Goal: Check status

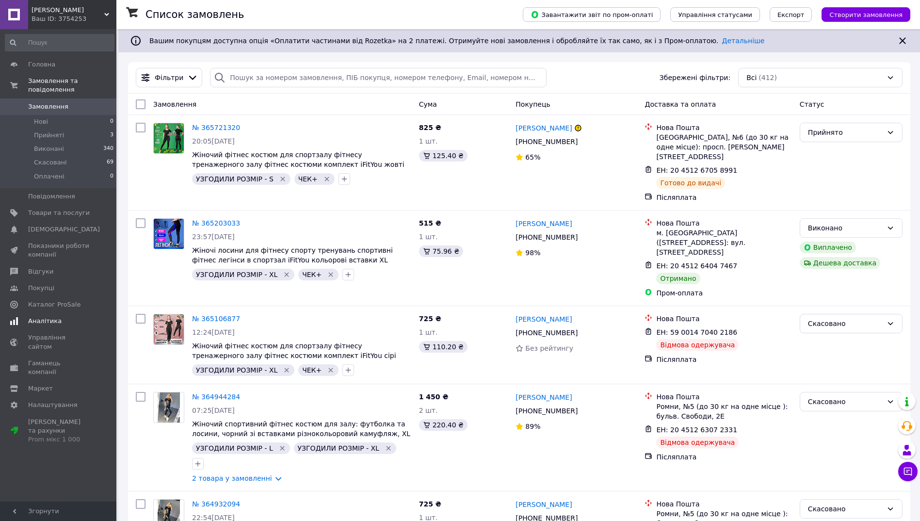
click at [42, 317] on span "Аналітика" at bounding box center [44, 321] width 33 height 9
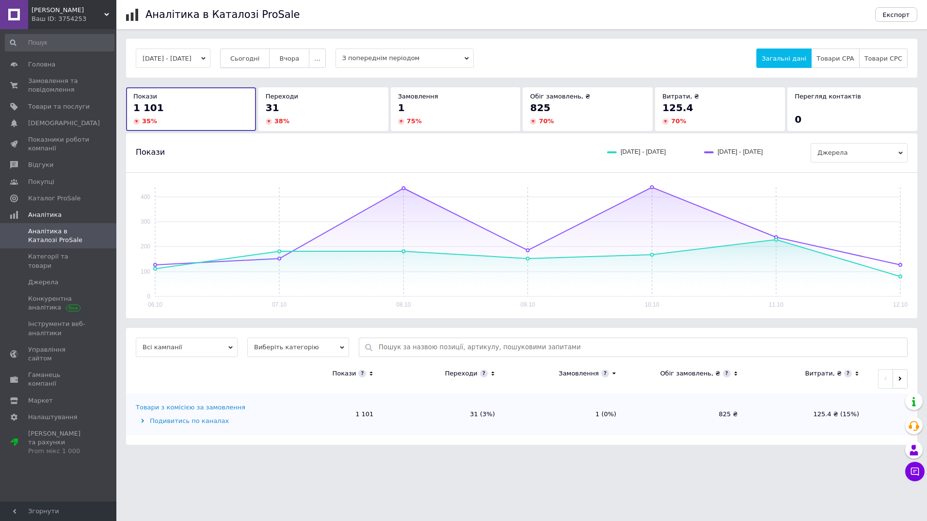
click at [250, 59] on span "Сьогодні" at bounding box center [245, 58] width 30 height 7
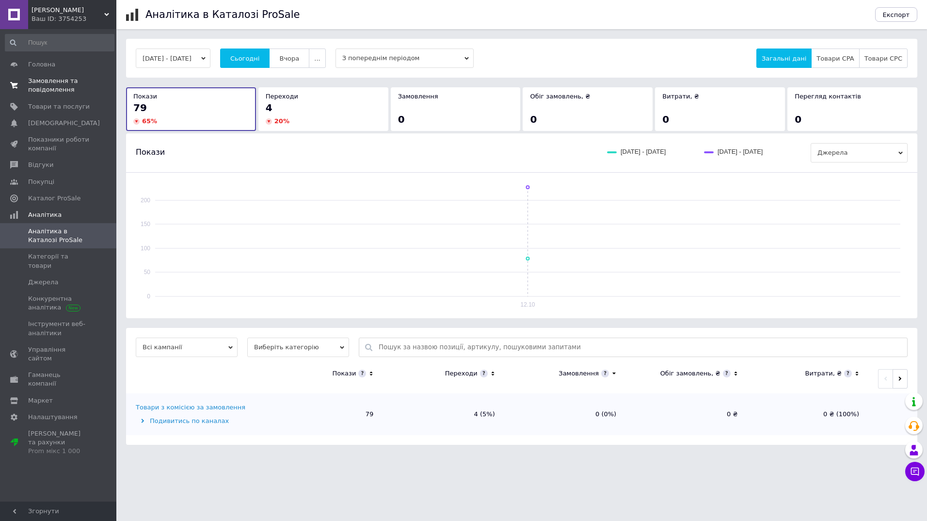
click at [44, 87] on span "Замовлення та повідомлення" at bounding box center [59, 85] width 62 height 17
